Goal: Task Accomplishment & Management: Manage account settings

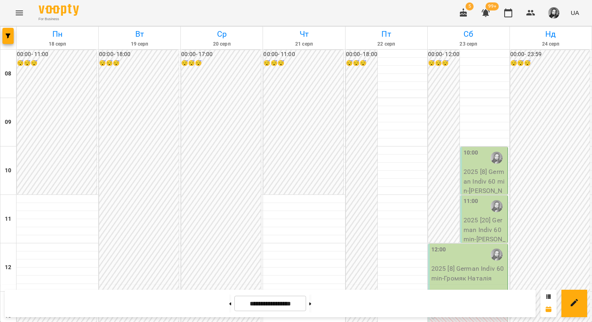
scroll to position [404, 0]
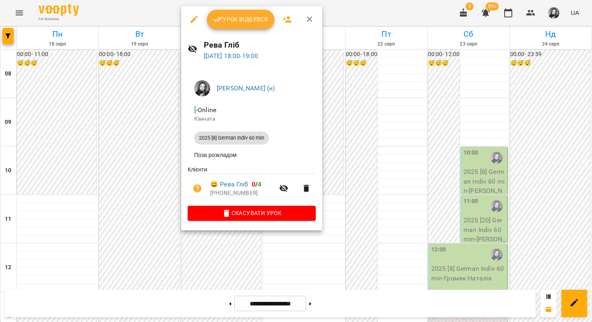
click at [155, 174] on div at bounding box center [296, 161] width 592 height 322
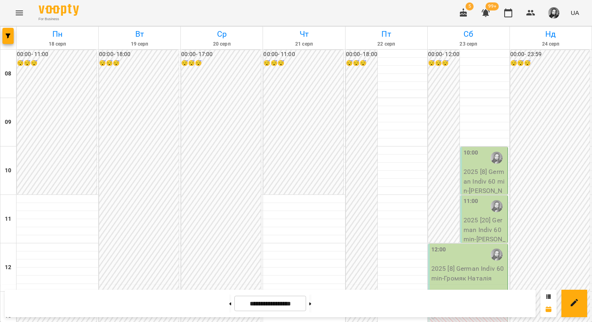
scroll to position [324, 0]
click at [21, 12] on icon "Menu" at bounding box center [20, 13] width 10 height 10
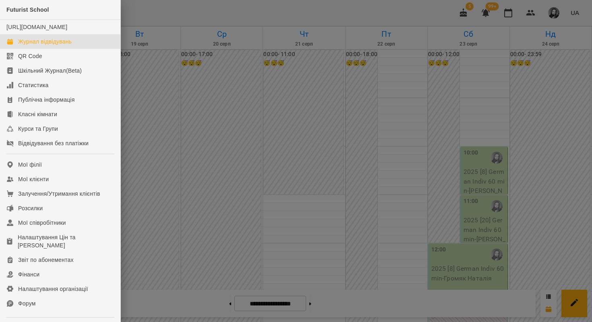
click at [135, 6] on div at bounding box center [296, 161] width 592 height 322
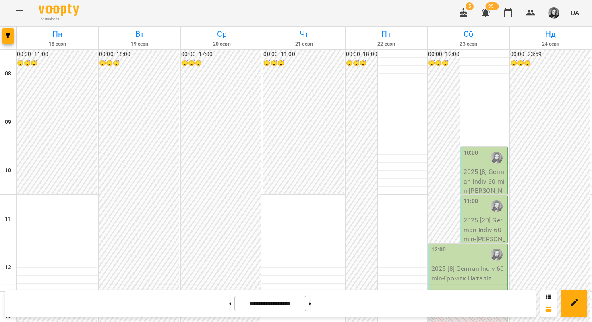
click at [16, 33] on div at bounding box center [8, 38] width 16 height 23
click at [9, 33] on button "button" at bounding box center [7, 36] width 11 height 16
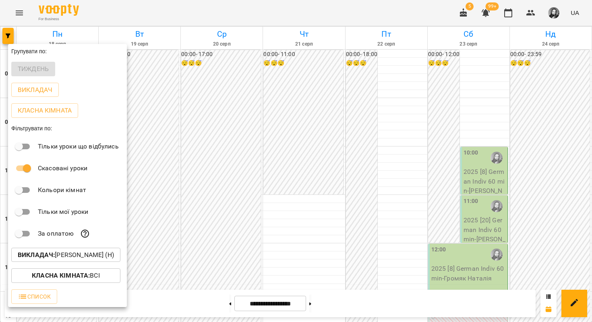
click at [26, 259] on p "Викладач : [PERSON_NAME] (н)" at bounding box center [66, 255] width 96 height 10
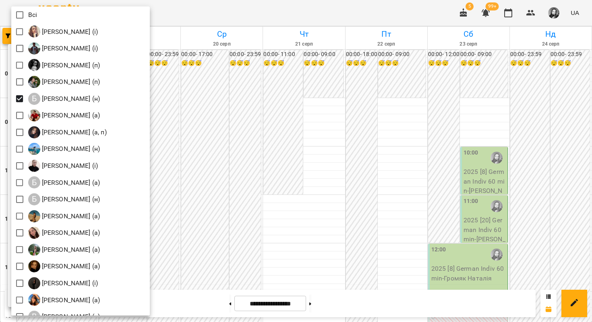
click at [247, 75] on div at bounding box center [296, 161] width 592 height 322
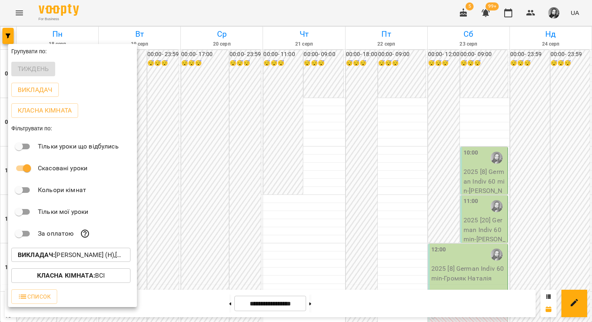
click at [245, 58] on div at bounding box center [296, 161] width 592 height 322
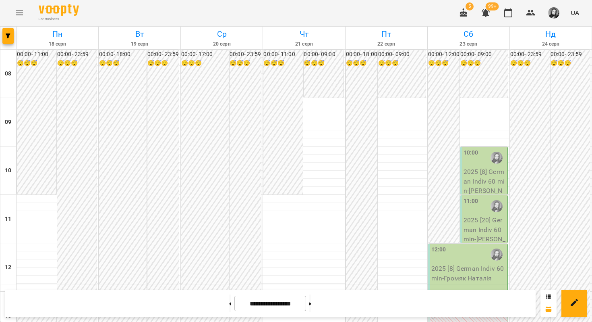
scroll to position [490, 0]
click at [311, 297] on button at bounding box center [310, 303] width 2 height 18
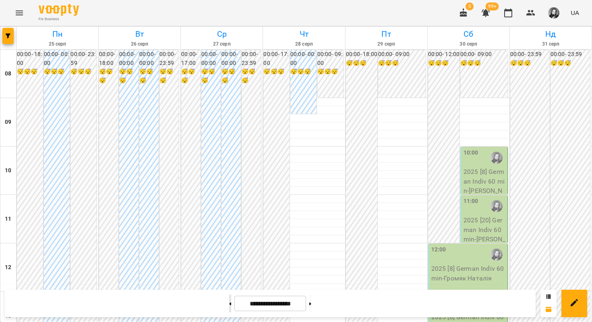
click at [230, 303] on icon at bounding box center [231, 303] width 2 height 3
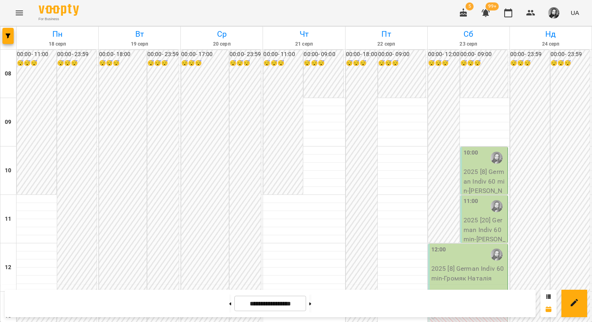
scroll to position [199, 0]
click at [12, 35] on span "button" at bounding box center [7, 35] width 11 height 5
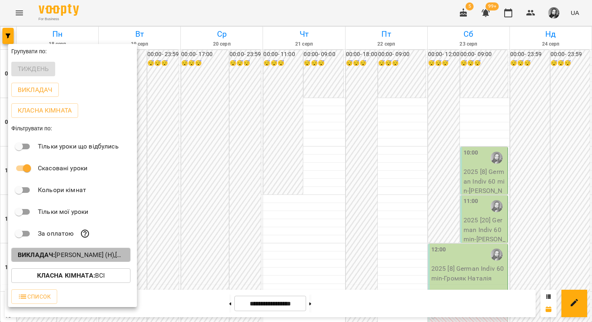
click at [32, 257] on b "Викладач :" at bounding box center [36, 255] width 37 height 8
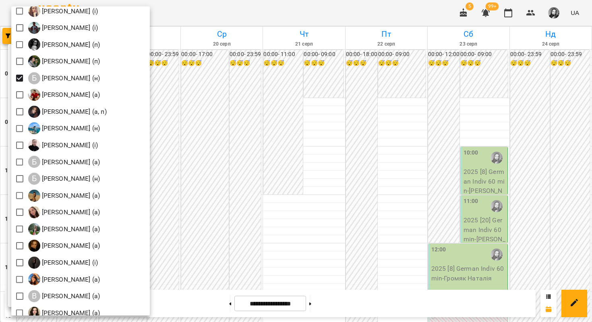
scroll to position [0, 0]
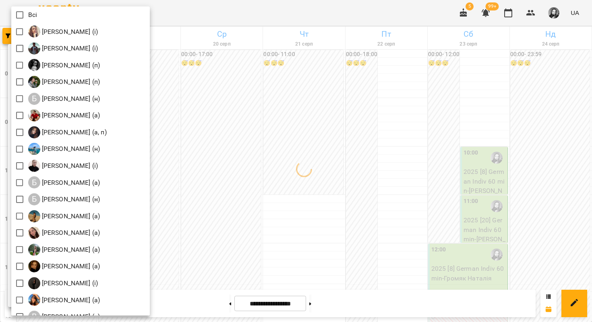
click at [210, 19] on div at bounding box center [296, 161] width 592 height 322
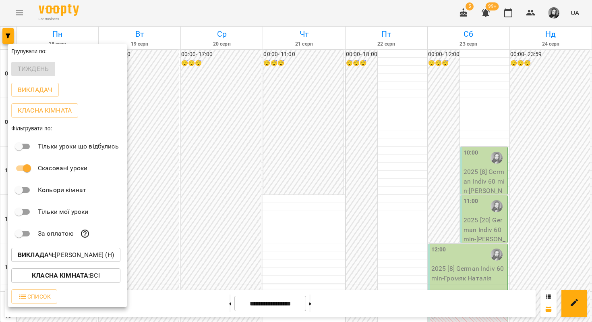
click at [209, 91] on div at bounding box center [296, 161] width 592 height 322
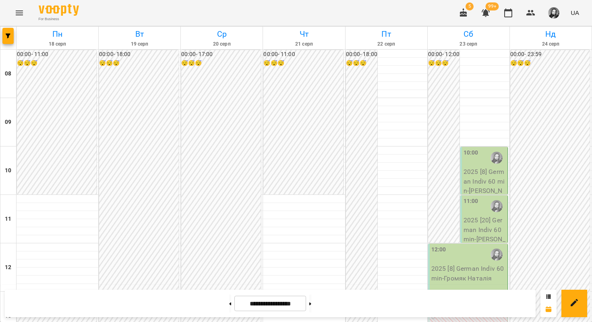
scroll to position [468, 0]
click at [328, 315] on div "**********" at bounding box center [270, 302] width 531 height 27
click at [311, 305] on button at bounding box center [310, 303] width 2 height 18
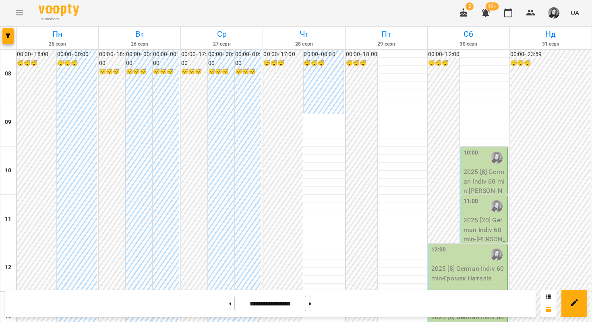
scroll to position [389, 0]
click at [229, 305] on button at bounding box center [230, 303] width 2 height 18
type input "**********"
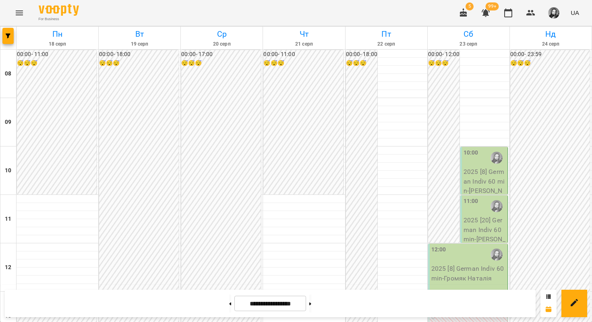
scroll to position [412, 0]
click at [551, 10] on img "button" at bounding box center [553, 12] width 11 height 11
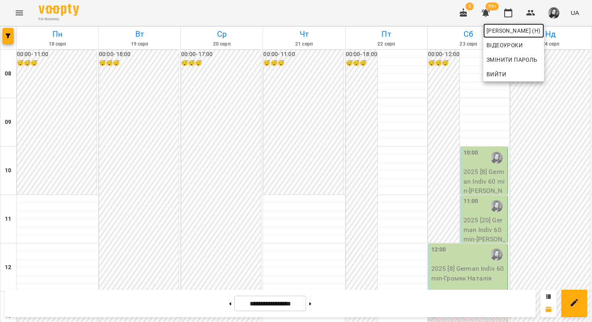
click at [526, 29] on span "[PERSON_NAME] (н)" at bounding box center [514, 31] width 54 height 10
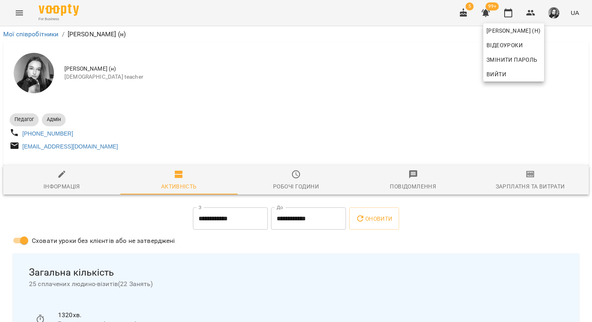
click at [513, 178] on div at bounding box center [296, 161] width 592 height 322
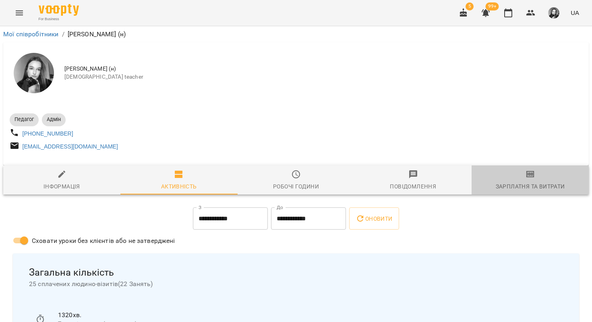
click at [526, 183] on span "Зарплатня та Витрати" at bounding box center [531, 180] width 108 height 22
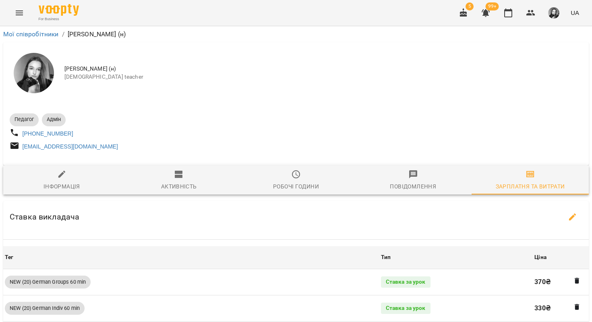
click at [175, 185] on div "Активність" at bounding box center [179, 186] width 36 height 10
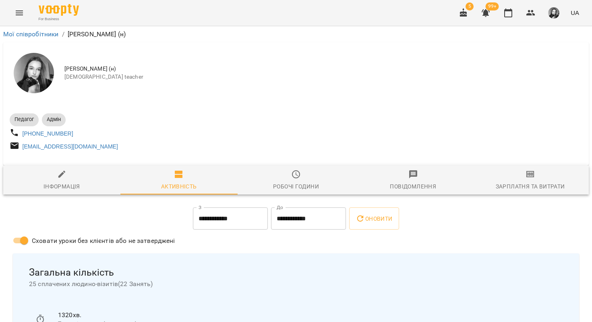
click at [284, 188] on div "Робочі години" at bounding box center [296, 186] width 46 height 10
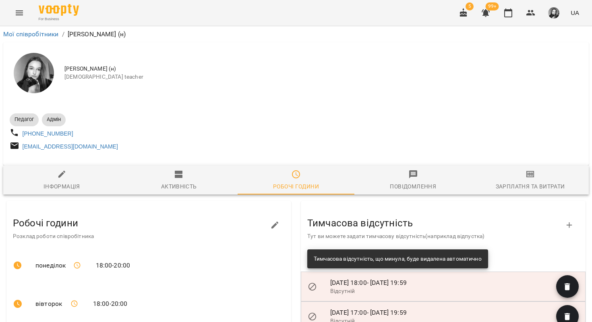
click at [22, 12] on icon "Menu" at bounding box center [20, 13] width 10 height 10
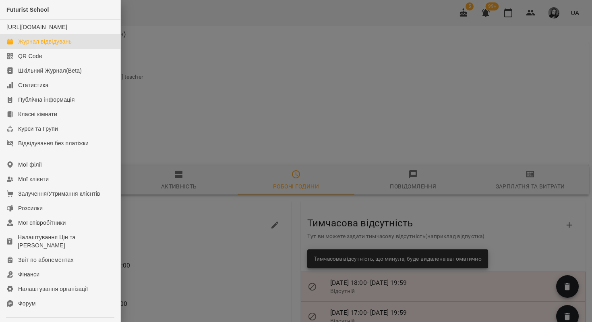
click at [44, 46] on div "Журнал відвідувань" at bounding box center [45, 41] width 54 height 8
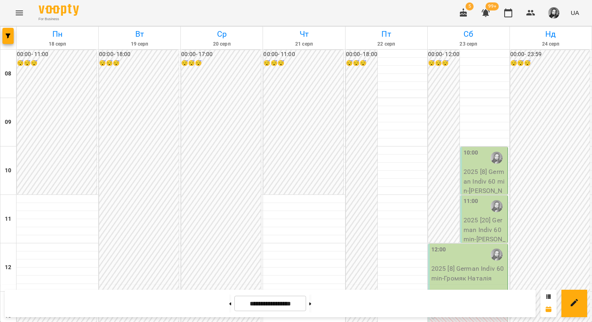
scroll to position [488, 0]
click at [229, 302] on button at bounding box center [230, 303] width 2 height 18
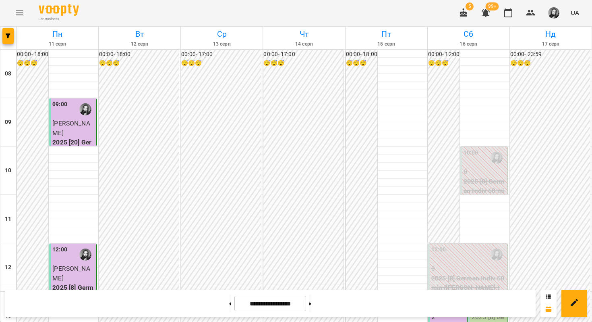
scroll to position [486, 0]
click at [229, 303] on button at bounding box center [230, 303] width 2 height 18
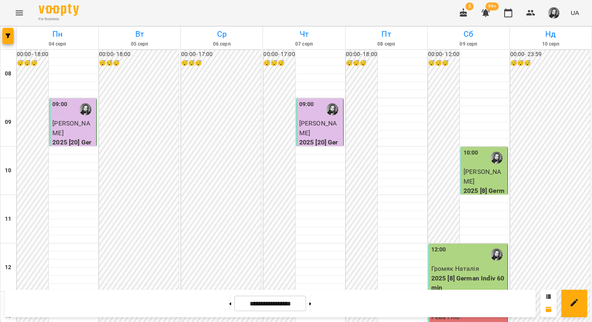
scroll to position [383, 0]
click at [229, 302] on button at bounding box center [230, 303] width 2 height 18
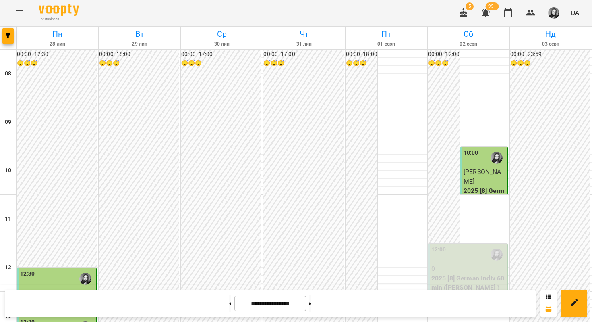
scroll to position [51, 0]
click at [311, 303] on button at bounding box center [310, 303] width 2 height 18
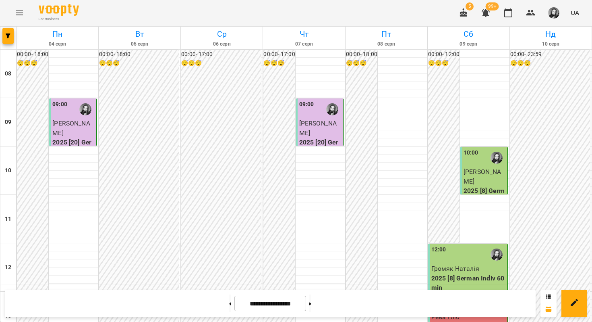
scroll to position [446, 0]
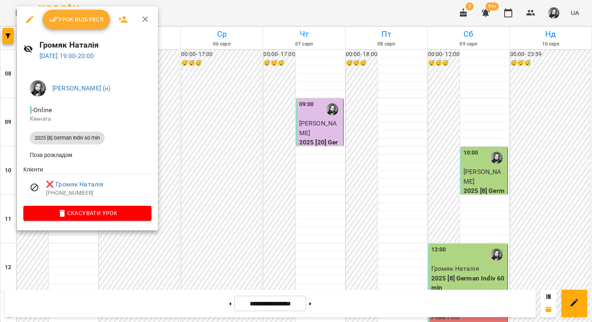
click at [264, 118] on div at bounding box center [296, 161] width 592 height 322
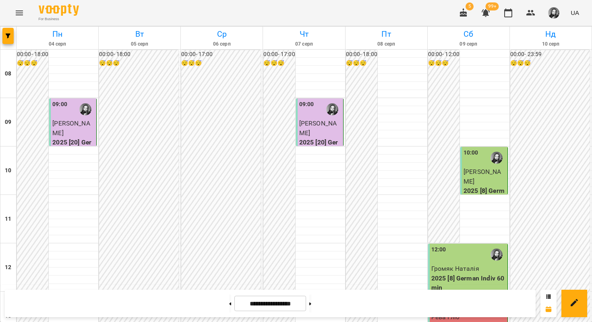
scroll to position [412, 0]
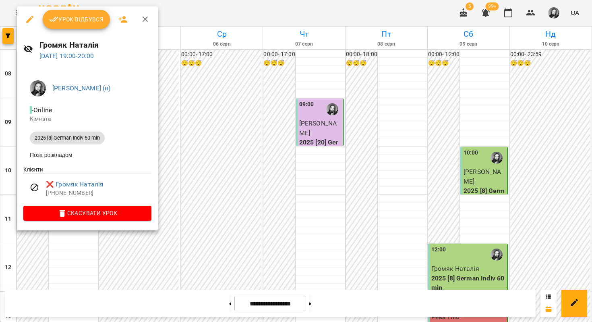
click at [266, 135] on div at bounding box center [296, 161] width 592 height 322
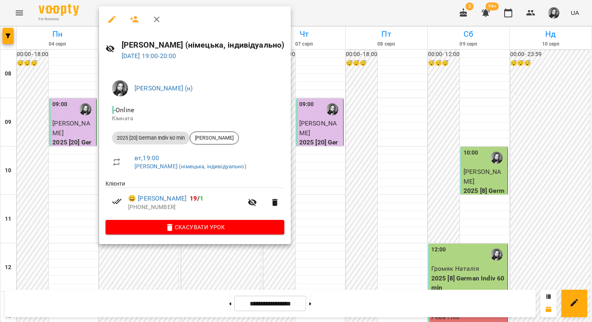
click at [366, 155] on div at bounding box center [296, 161] width 592 height 322
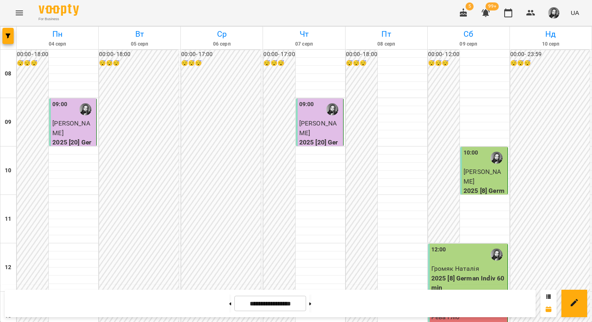
scroll to position [0, 0]
click at [311, 304] on button at bounding box center [310, 303] width 2 height 18
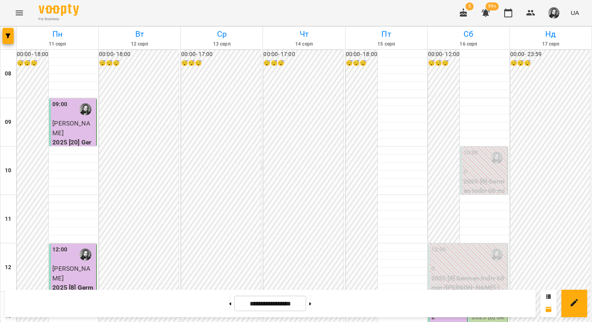
scroll to position [377, 0]
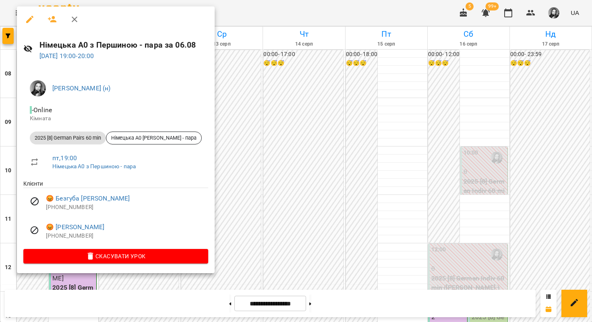
click at [346, 106] on div at bounding box center [296, 161] width 592 height 322
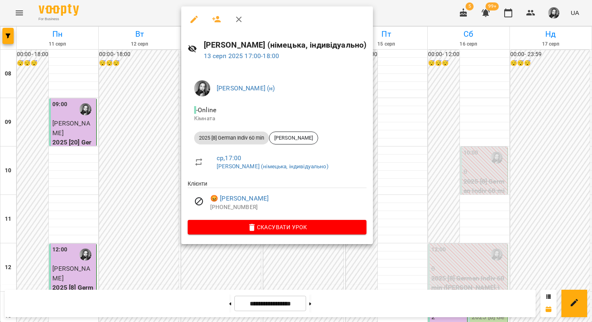
click at [124, 143] on div at bounding box center [296, 161] width 592 height 322
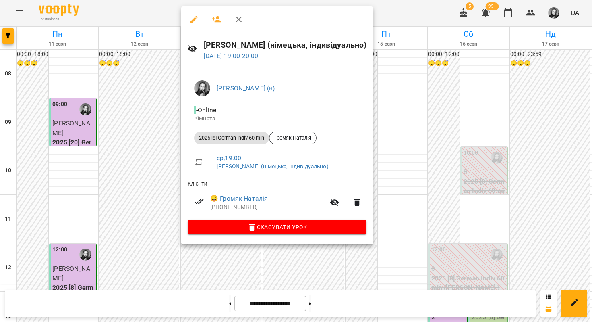
click at [151, 183] on div at bounding box center [296, 161] width 592 height 322
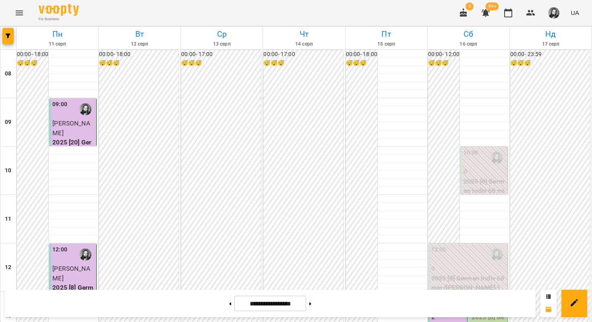
scroll to position [83, 0]
click at [311, 304] on button at bounding box center [310, 303] width 2 height 18
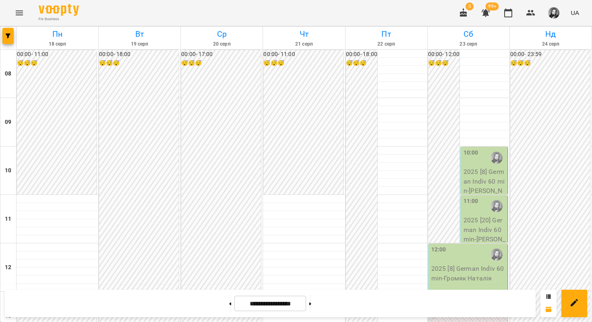
scroll to position [267, 0]
click at [311, 302] on button at bounding box center [310, 303] width 2 height 18
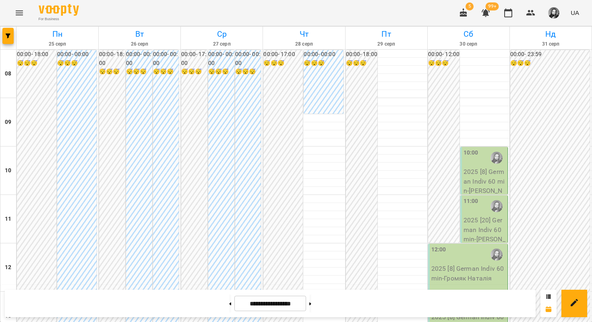
scroll to position [224, 0]
click at [327, 315] on div "**********" at bounding box center [270, 302] width 531 height 27
click at [326, 312] on div "**********" at bounding box center [270, 302] width 531 height 27
click at [311, 310] on button at bounding box center [310, 303] width 2 height 18
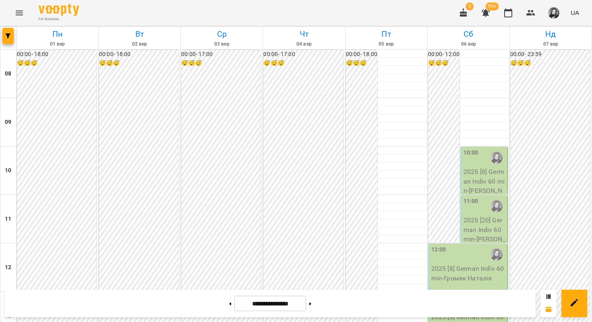
scroll to position [490, 0]
click at [229, 310] on button at bounding box center [230, 303] width 2 height 18
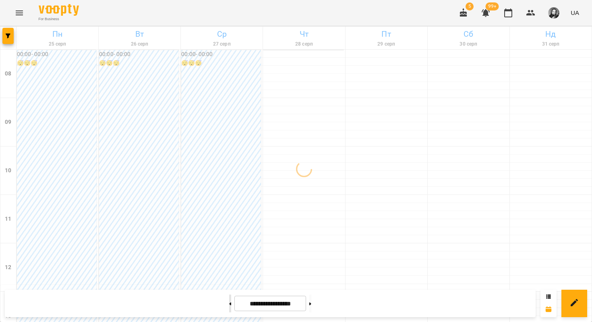
click at [229, 302] on button at bounding box center [230, 303] width 2 height 18
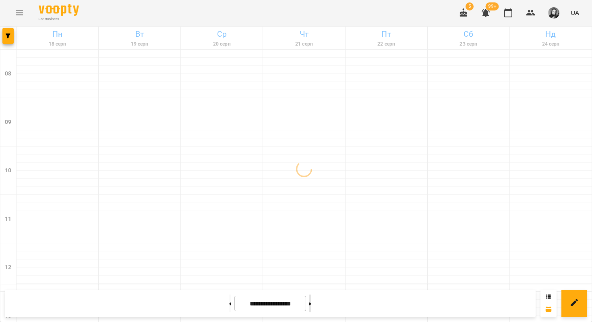
click at [311, 299] on button at bounding box center [310, 303] width 2 height 18
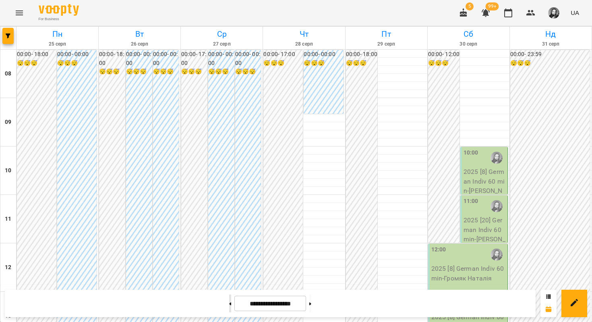
click at [229, 302] on button at bounding box center [230, 303] width 2 height 18
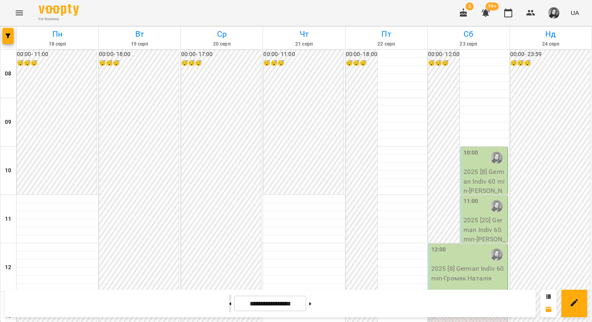
click at [229, 303] on button at bounding box center [230, 303] width 2 height 18
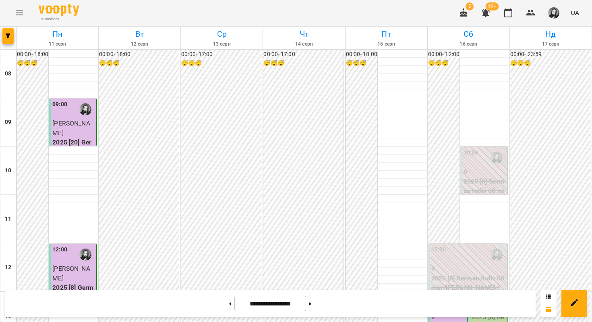
scroll to position [451, 0]
click at [311, 302] on icon at bounding box center [310, 303] width 2 height 3
type input "**********"
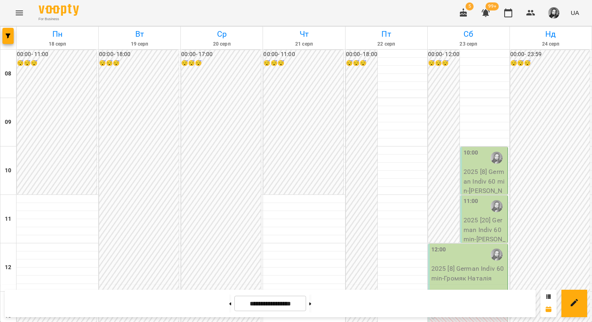
scroll to position [422, 0]
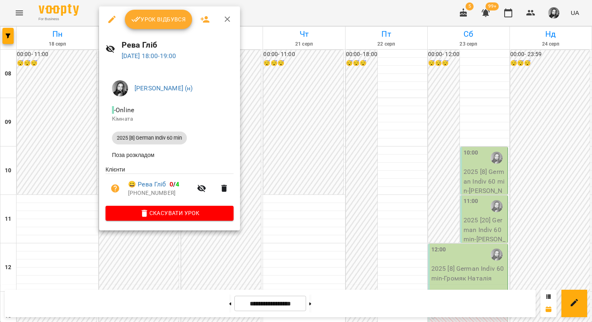
click at [85, 169] on div at bounding box center [296, 161] width 592 height 322
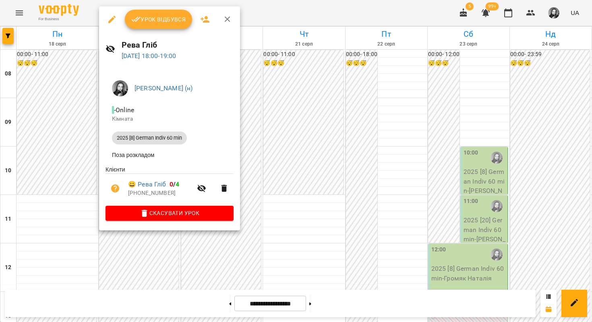
click at [73, 178] on div at bounding box center [296, 161] width 592 height 322
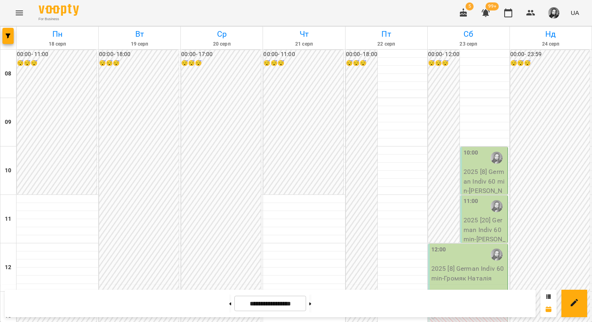
scroll to position [421, 0]
